Goal: Transaction & Acquisition: Purchase product/service

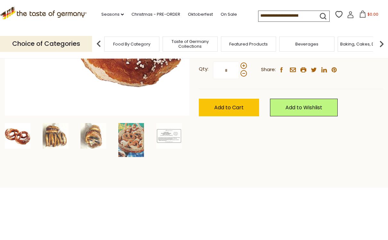
scroll to position [159, 0]
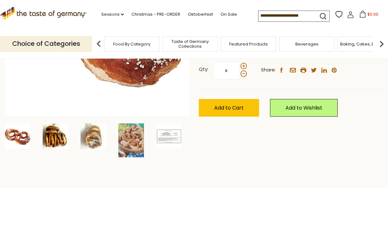
type input "*"
click at [57, 136] on img at bounding box center [56, 137] width 26 height 26
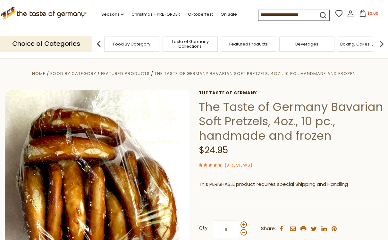
scroll to position [0, 0]
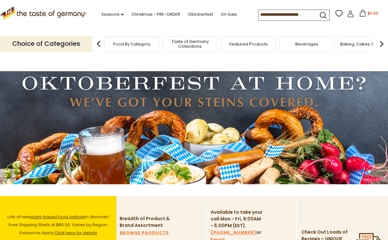
click at [290, 15] on input at bounding box center [286, 14] width 54 height 9
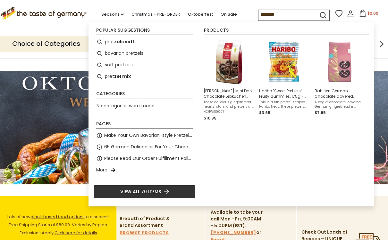
type input "********"
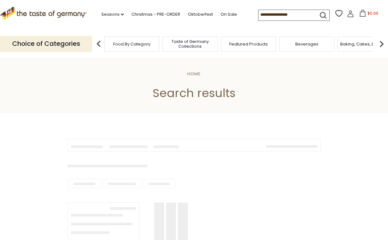
type input "********"
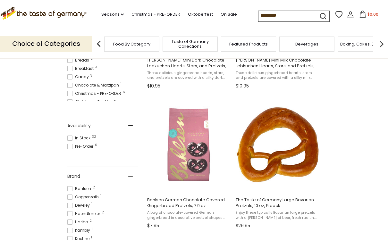
scroll to position [240, 0]
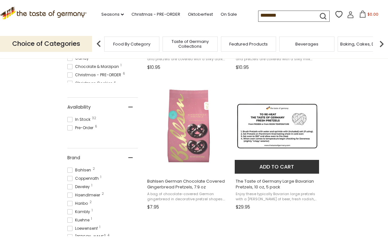
click at [281, 148] on img "The Taste of Germany Large Bavarian Pretzels, 10 oz, 5 pack" at bounding box center [277, 125] width 85 height 85
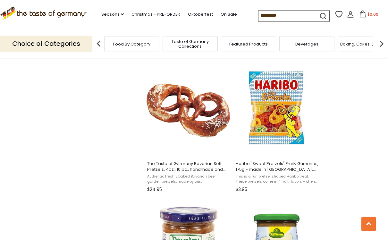
scroll to position [689, 0]
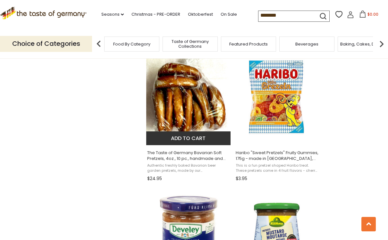
click at [197, 100] on img "The Taste of Germany Bavarian Soft Pretzels, 4oz., 10 pc., handmade and frozen" at bounding box center [188, 97] width 85 height 85
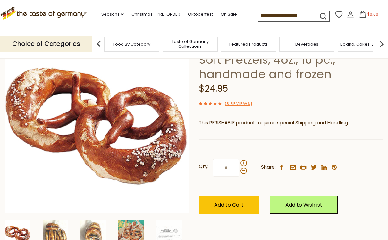
scroll to position [66, 0]
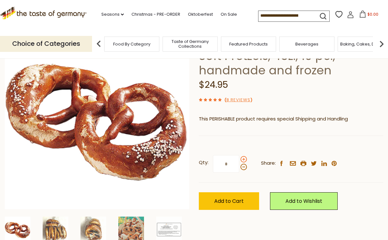
click at [241, 159] on span at bounding box center [244, 159] width 6 height 6
click at [239, 159] on input "*" at bounding box center [226, 164] width 26 height 18
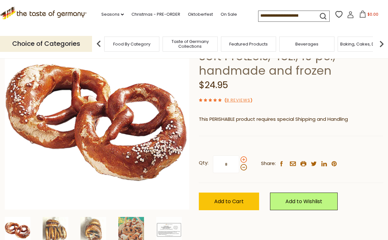
click at [242, 158] on span at bounding box center [244, 160] width 6 height 6
click at [239, 158] on input "*" at bounding box center [226, 165] width 26 height 18
click at [243, 168] on span at bounding box center [244, 167] width 6 height 6
click at [239, 168] on input "*" at bounding box center [226, 165] width 26 height 18
type input "*"
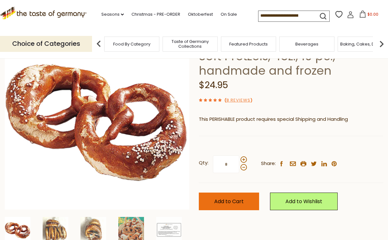
click at [236, 199] on span "Add to Cart" at bounding box center [229, 201] width 30 height 7
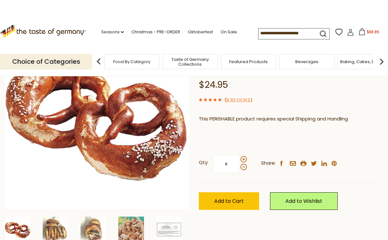
click at [367, 33] on span "$88.85" at bounding box center [373, 31] width 13 height 5
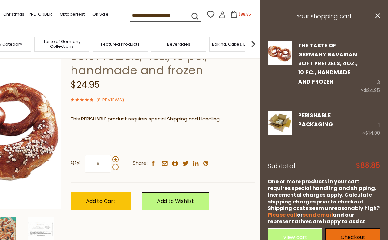
click at [350, 231] on link "Checkout" at bounding box center [353, 238] width 55 height 18
